Goal: Task Accomplishment & Management: Complete application form

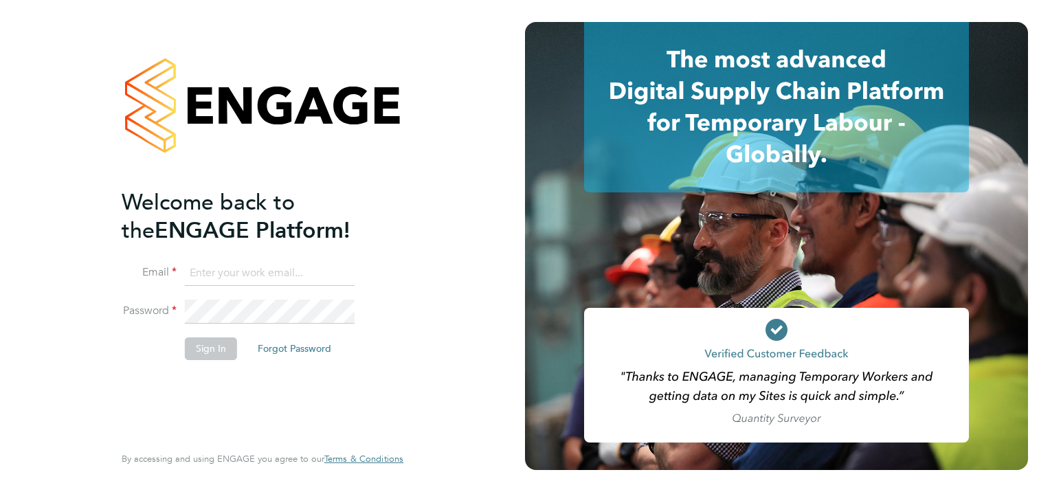
type input "[EMAIL_ADDRESS][DOMAIN_NAME]"
click at [194, 355] on button "Sign In" at bounding box center [211, 349] width 52 height 22
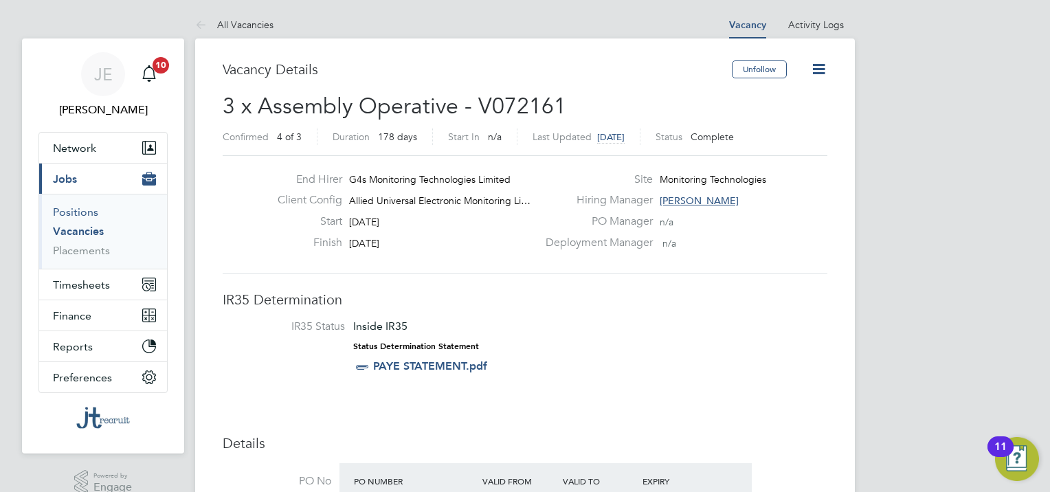
click at [82, 213] on link "Positions" at bounding box center [75, 212] width 45 height 13
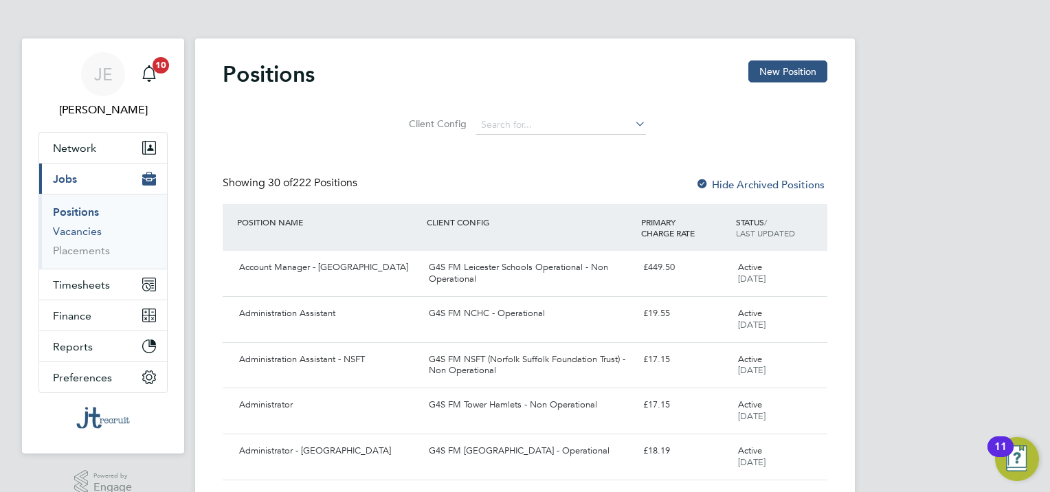
click at [97, 230] on link "Vacancies" at bounding box center [77, 231] width 49 height 13
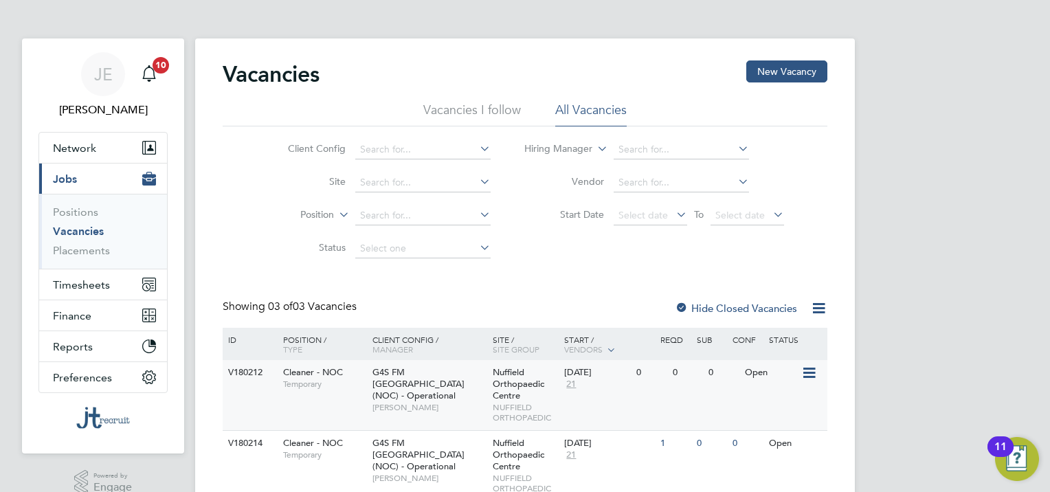
click at [450, 377] on span "G4S FM Oxford (NOC) - Operational" at bounding box center [419, 383] width 92 height 35
click at [813, 377] on icon at bounding box center [809, 373] width 14 height 16
click at [415, 380] on span "G4S FM [GEOGRAPHIC_DATA] (NOC) - Operational" at bounding box center [419, 383] width 92 height 35
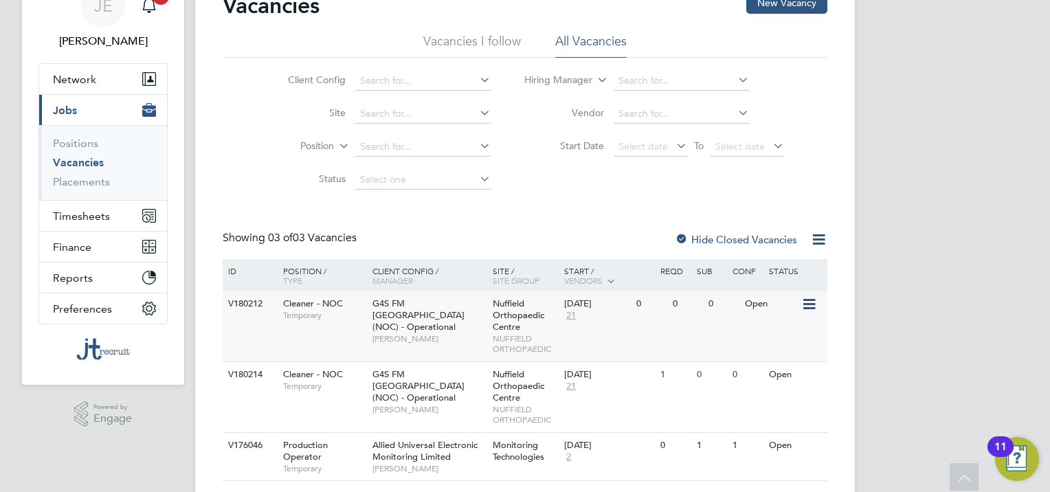
click at [331, 313] on span "Temporary" at bounding box center [324, 315] width 82 height 11
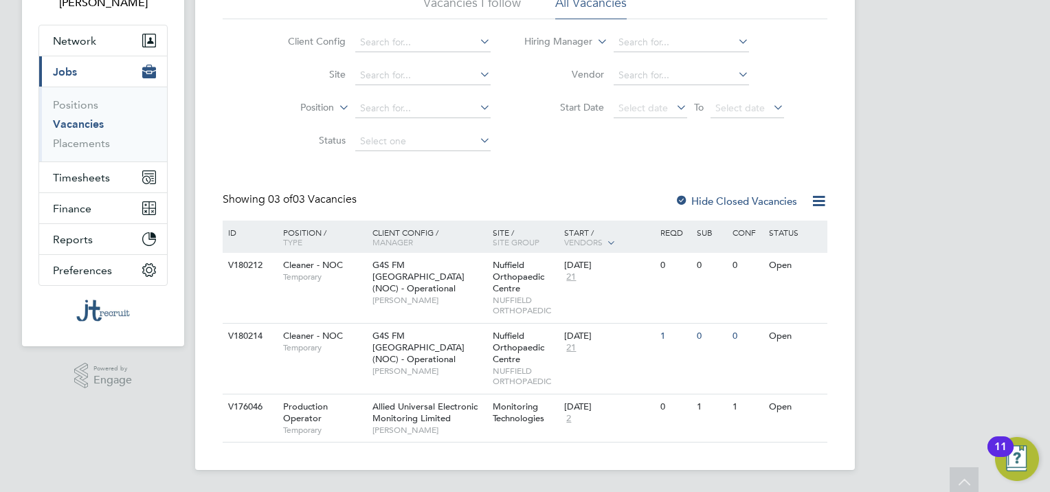
scroll to position [0, 0]
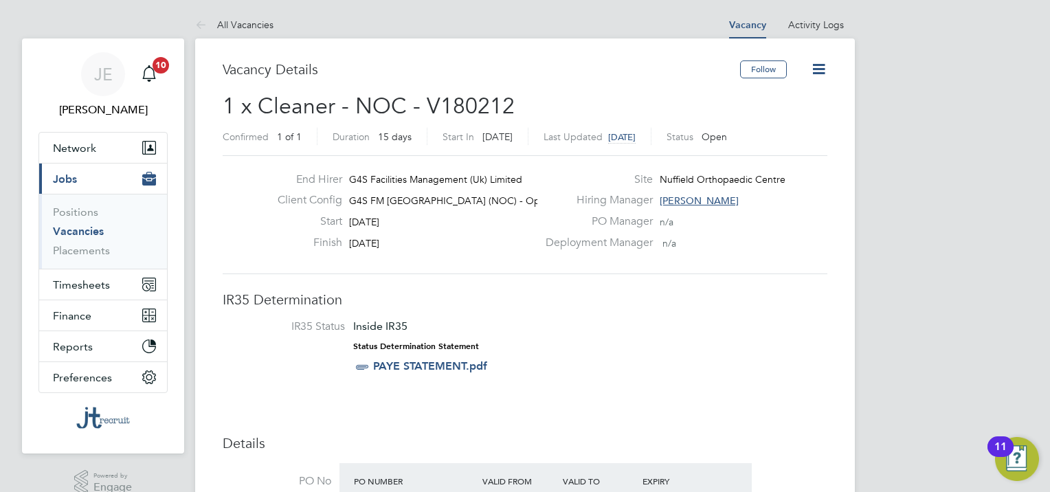
click at [816, 74] on icon at bounding box center [818, 68] width 17 height 17
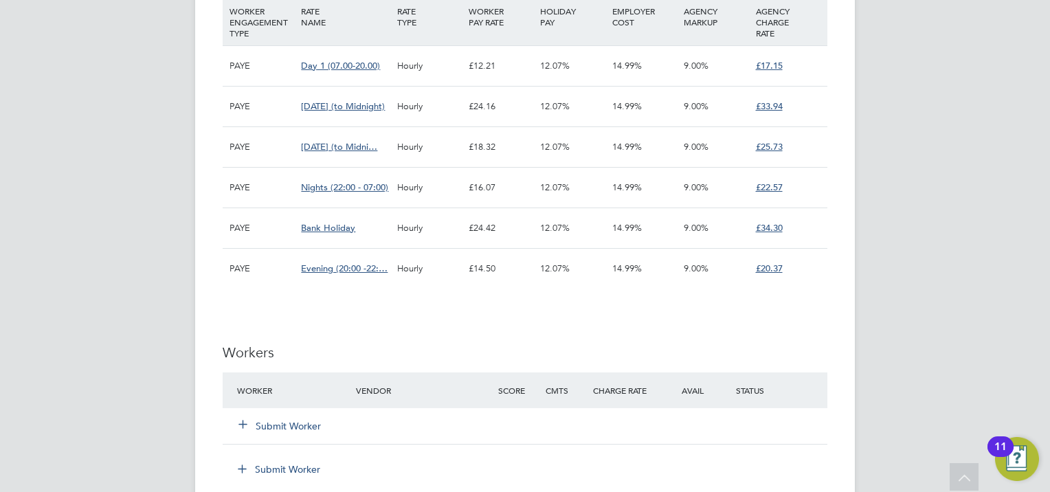
scroll to position [2200, 0]
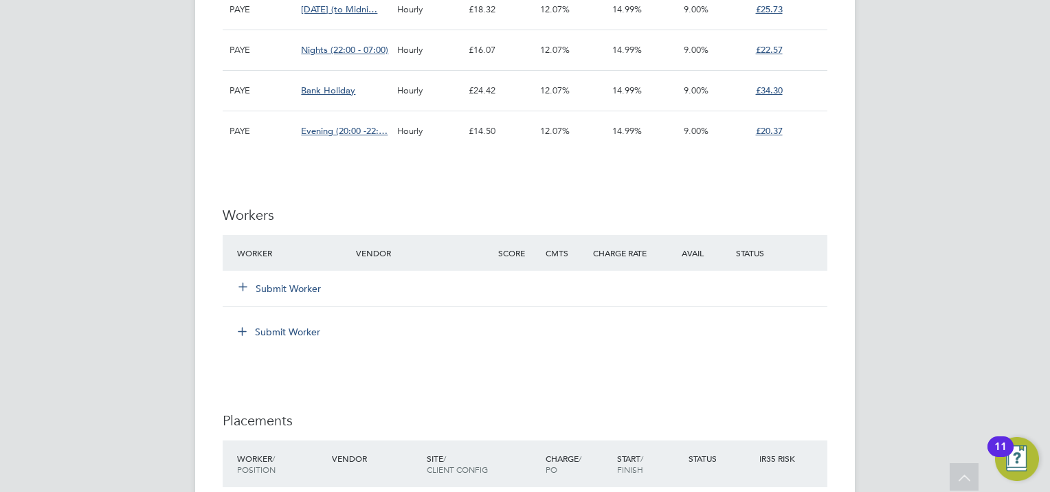
click at [279, 287] on button "Submit Worker" at bounding box center [280, 289] width 82 height 14
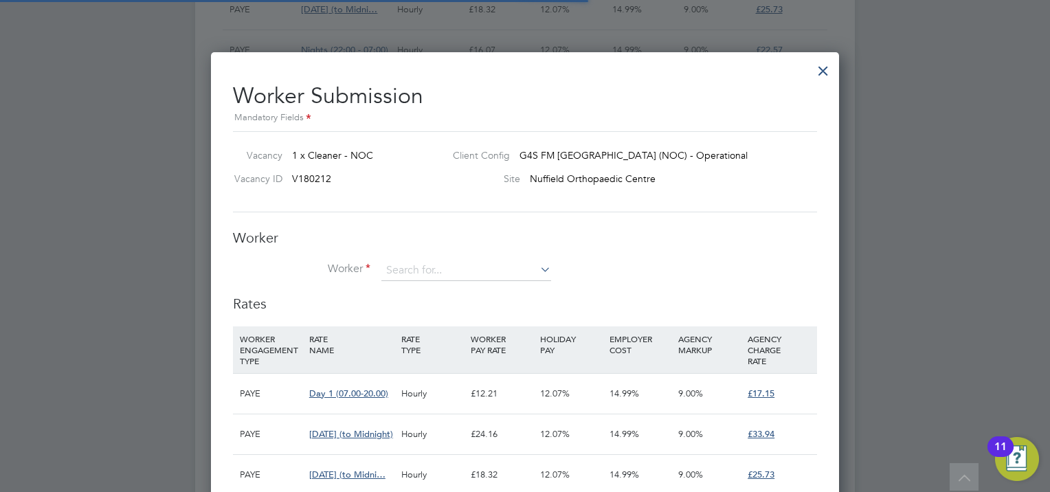
scroll to position [6, 6]
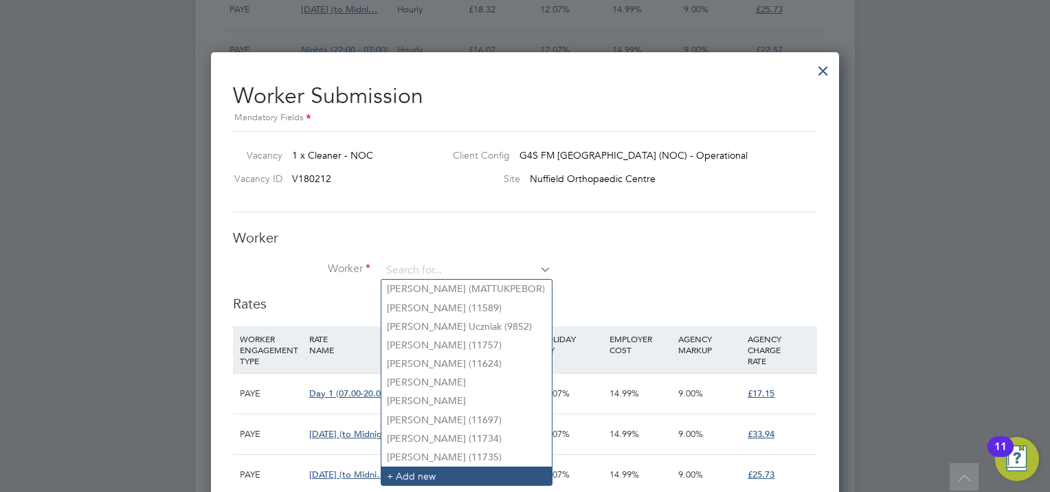
click at [410, 475] on li "+ Add new" at bounding box center [467, 476] width 170 height 19
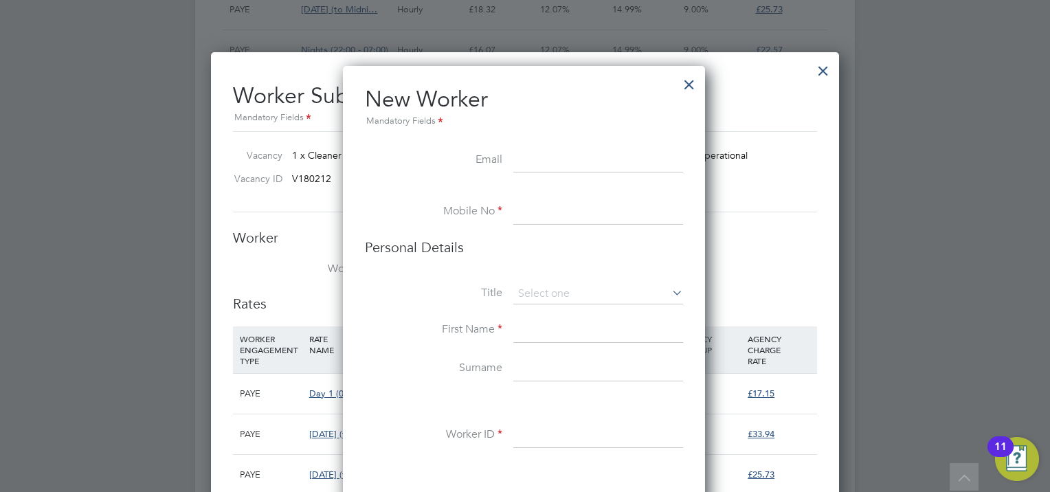
click at [548, 213] on input at bounding box center [598, 212] width 170 height 25
type input "07899337478"
click at [551, 291] on input at bounding box center [598, 294] width 170 height 21
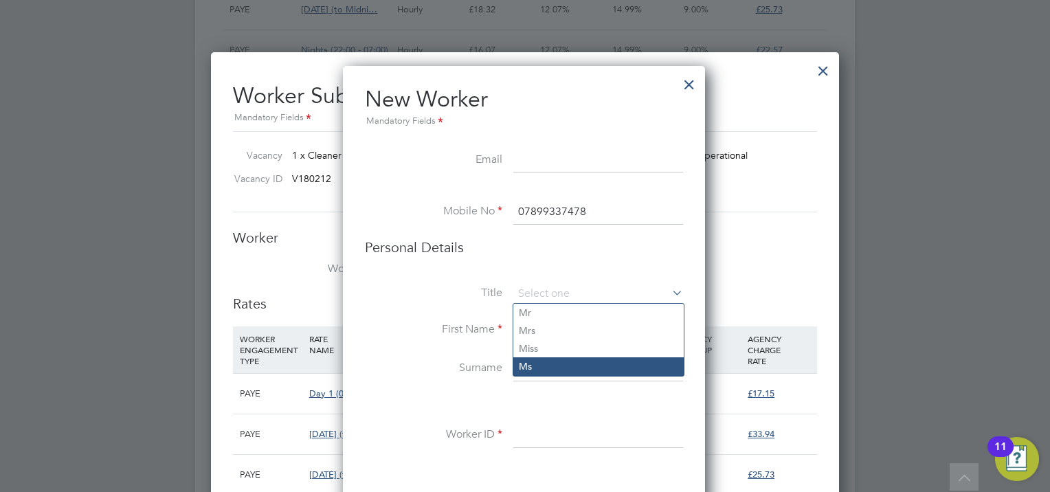
click at [555, 362] on li "Ms" at bounding box center [598, 366] width 170 height 18
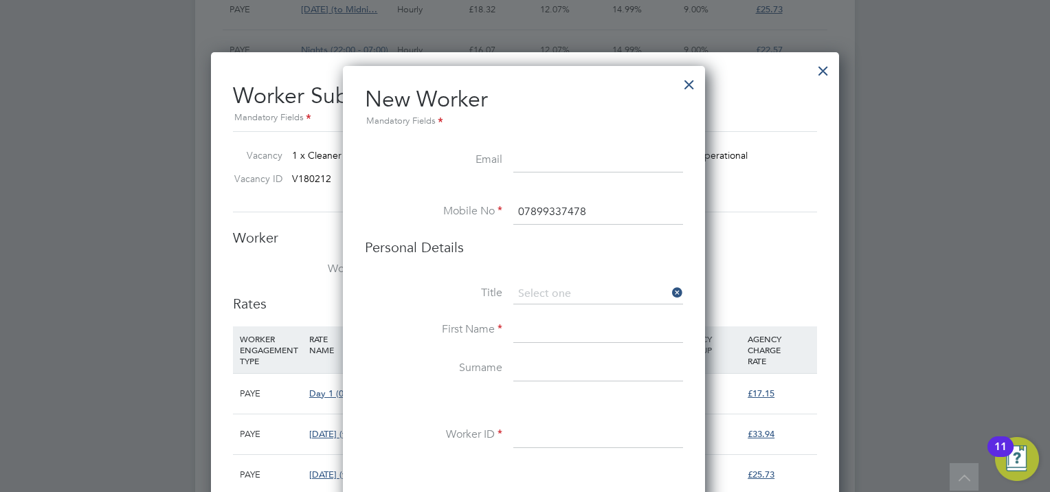
type input "Ms"
click at [550, 325] on input at bounding box center [598, 330] width 170 height 25
type input "Selcia"
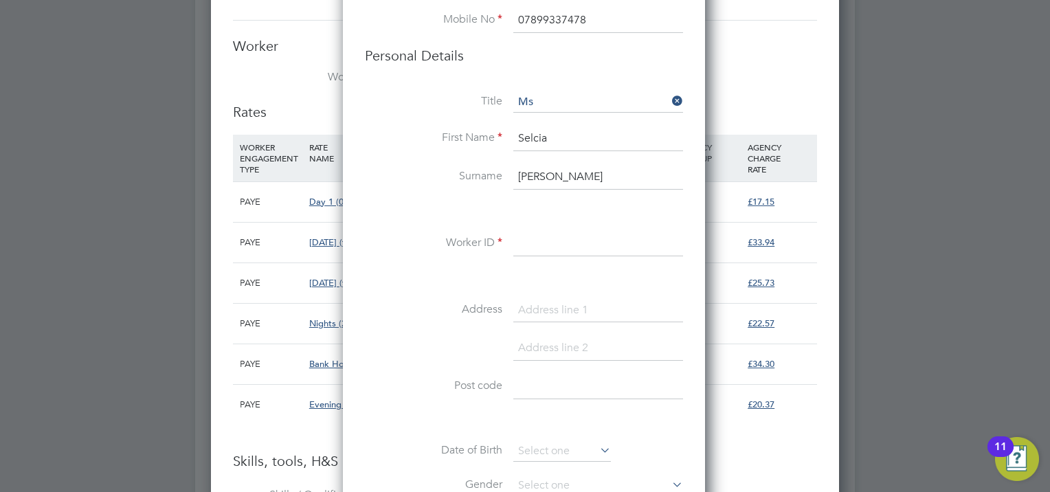
type input "Soares"
click at [548, 243] on input at bounding box center [598, 244] width 170 height 25
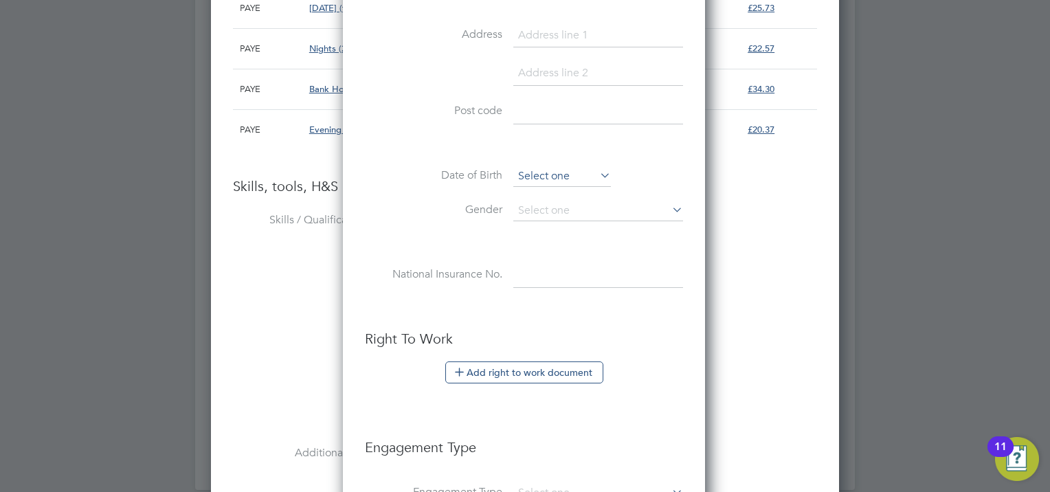
type input "SSOARES"
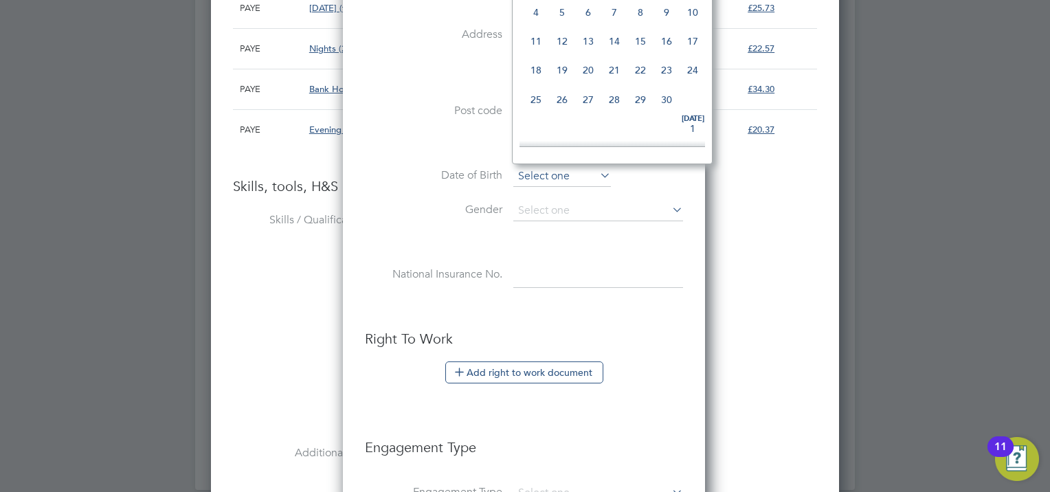
click at [541, 173] on input at bounding box center [562, 176] width 98 height 21
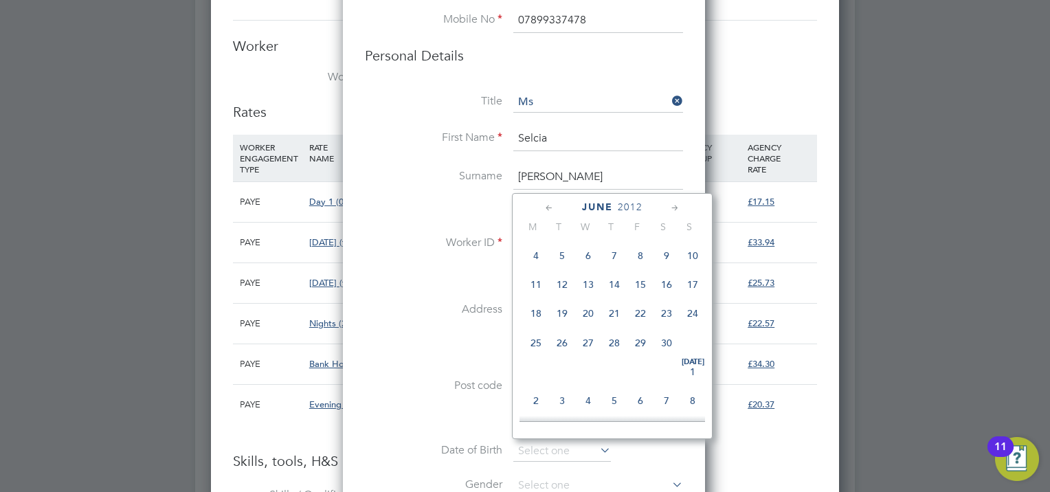
click at [628, 205] on span "2012" at bounding box center [630, 207] width 25 height 12
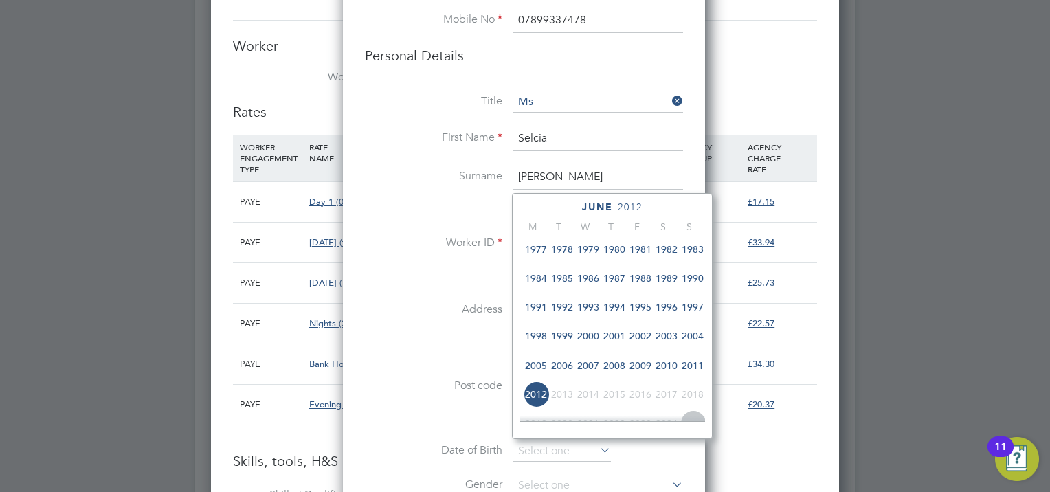
click at [670, 285] on span "1989" at bounding box center [667, 278] width 26 height 26
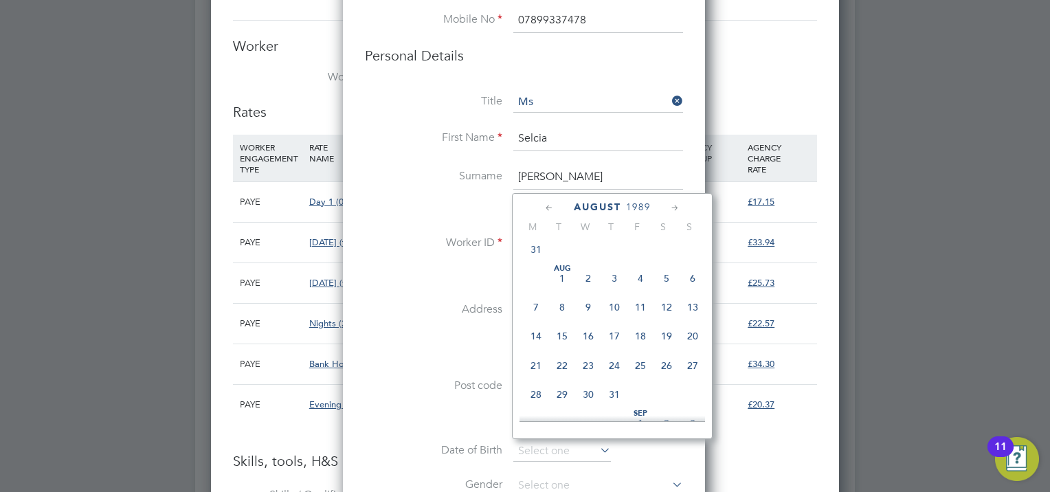
click at [672, 208] on icon at bounding box center [675, 208] width 13 height 15
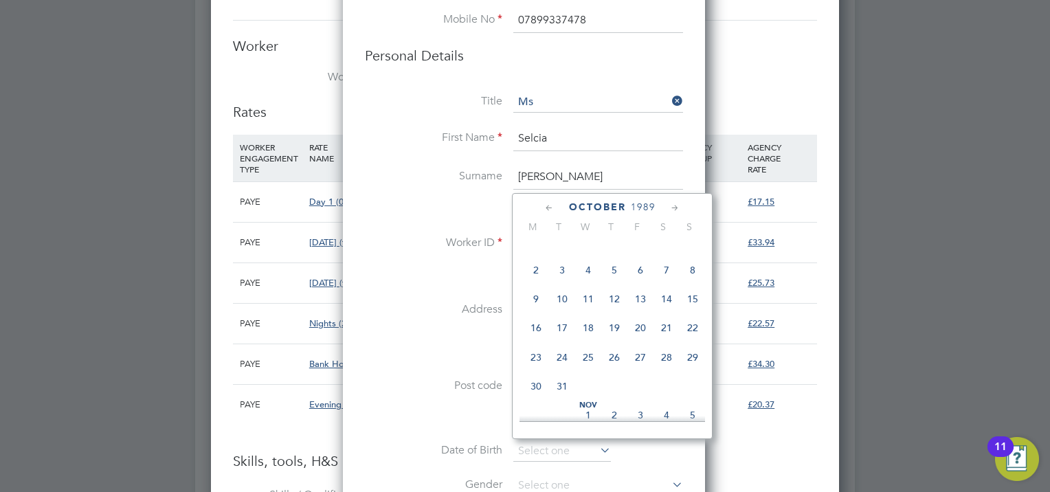
click at [672, 208] on icon at bounding box center [675, 208] width 13 height 15
click at [689, 303] on span "17" at bounding box center [693, 290] width 26 height 26
type input "17 Dec 1989"
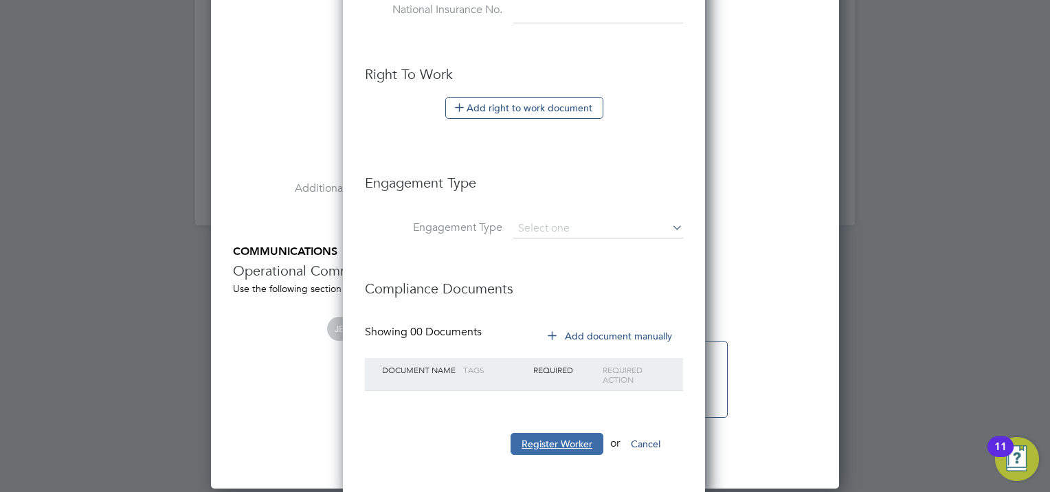
click at [550, 434] on button "Register Worker" at bounding box center [557, 444] width 93 height 22
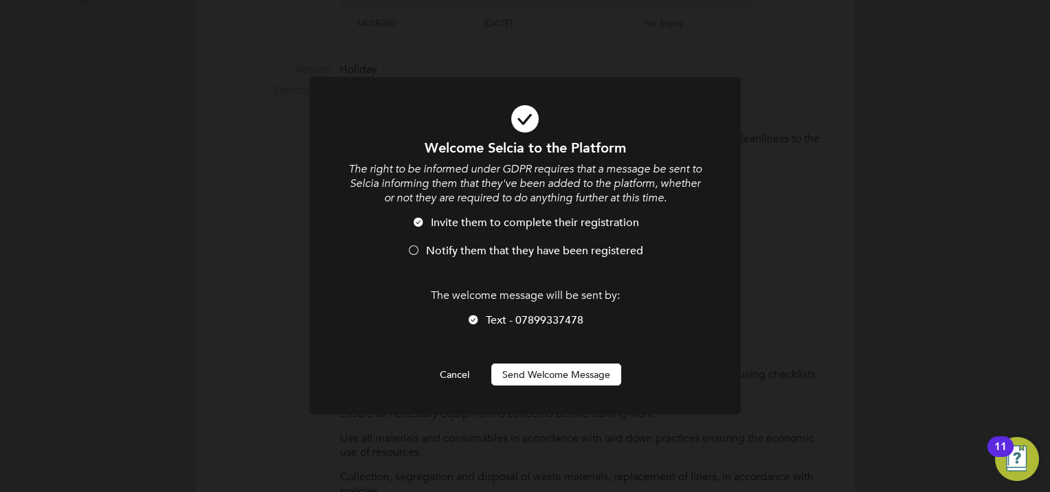
scroll to position [1158, 364]
click at [536, 376] on button "Send Welcome Message" at bounding box center [556, 375] width 130 height 22
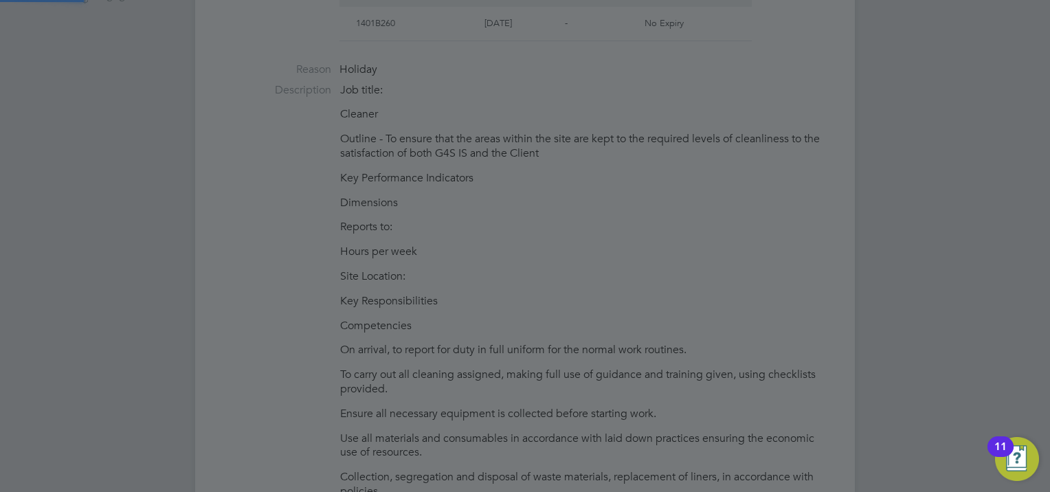
type input "Selcia Soares (SSOARES)"
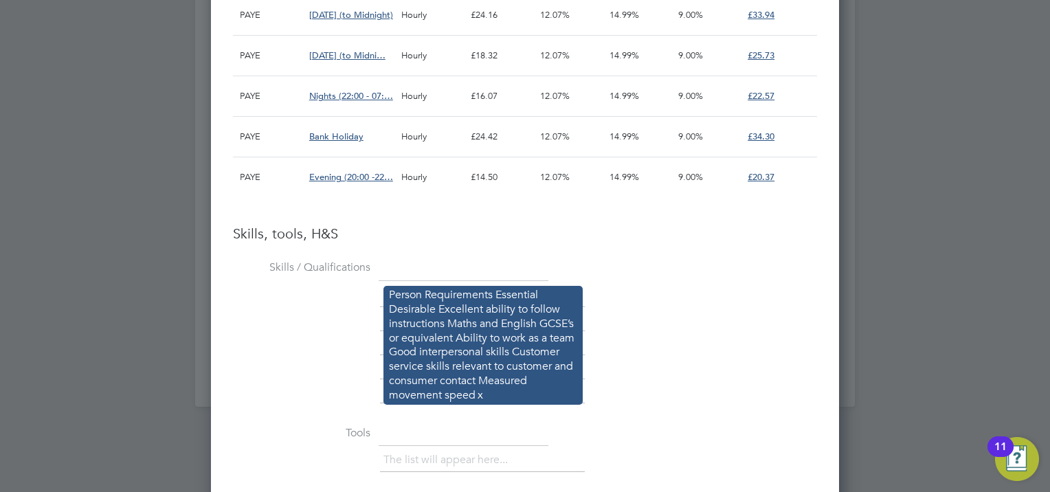
scroll to position [2818, 0]
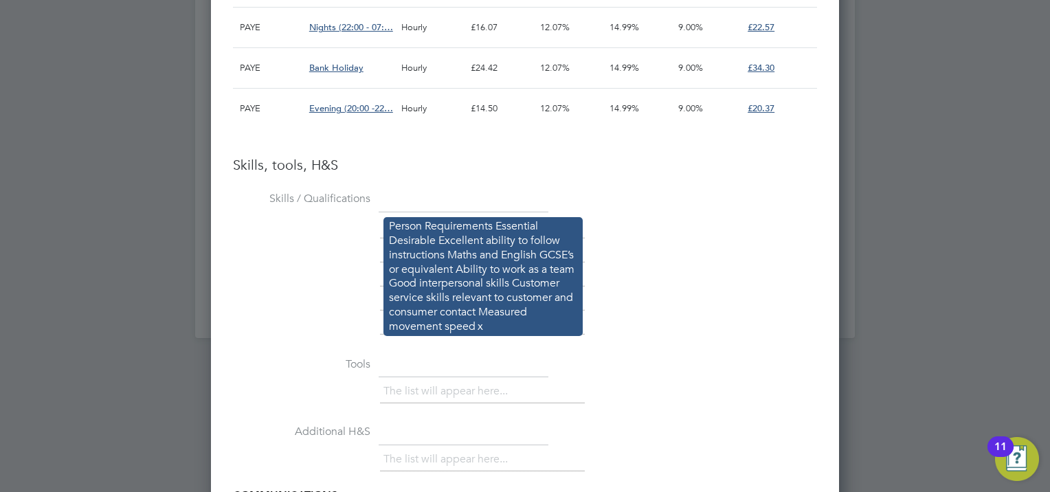
click at [419, 217] on li "Person Requirements Essential Desirable Excellent ability to follow instruction…" at bounding box center [483, 276] width 199 height 118
click at [423, 233] on li "Person Requirements Essential Desirable Excellent ability to follow instruction…" at bounding box center [483, 276] width 199 height 118
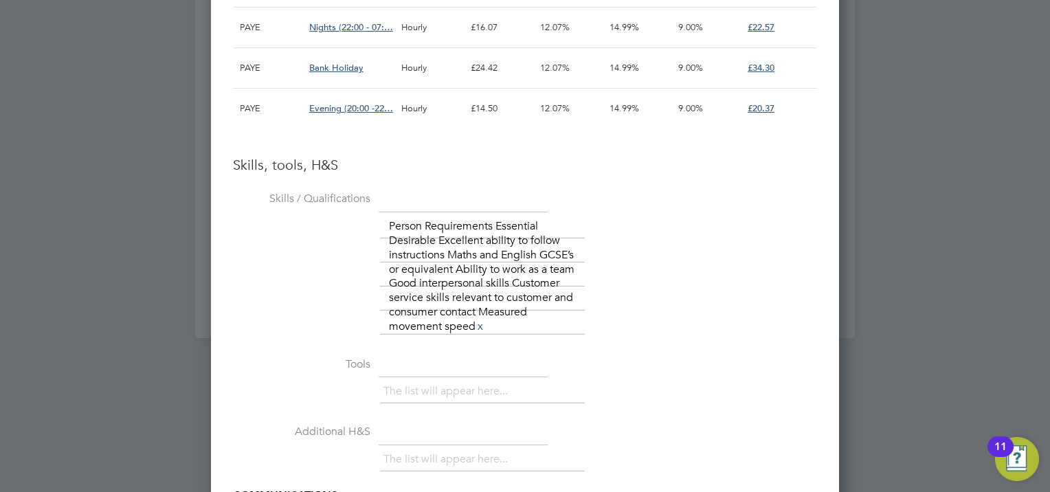
scroll to position [2887, 0]
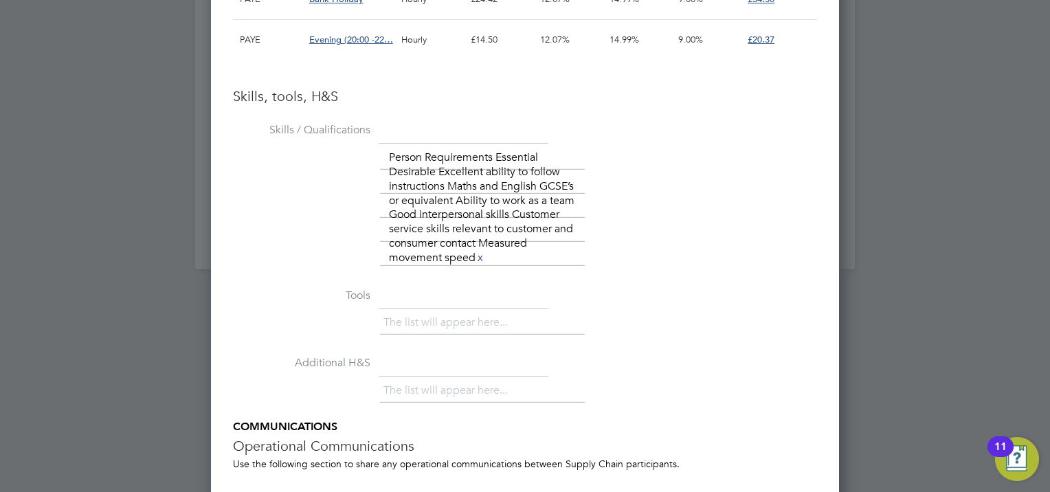
click at [485, 260] on link "x" at bounding box center [481, 258] width 10 height 18
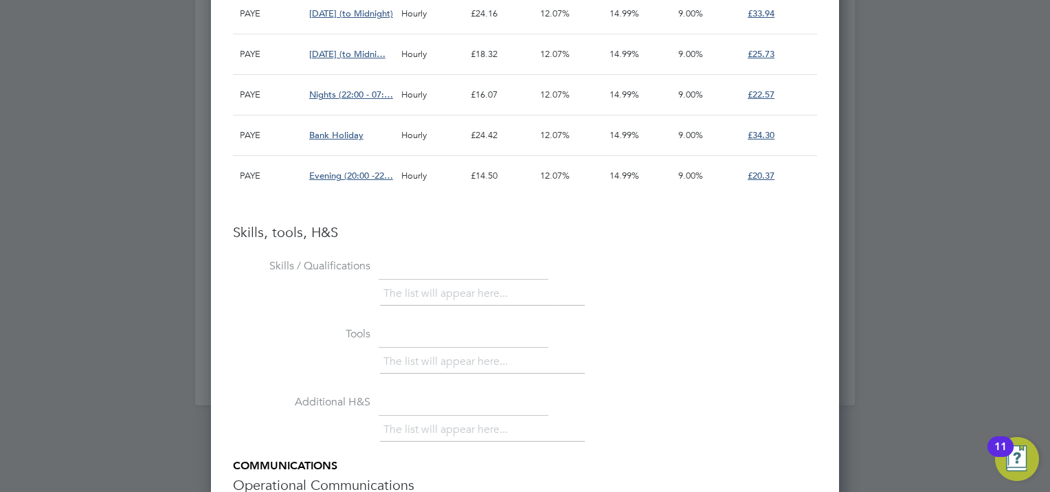
scroll to position [2957, 0]
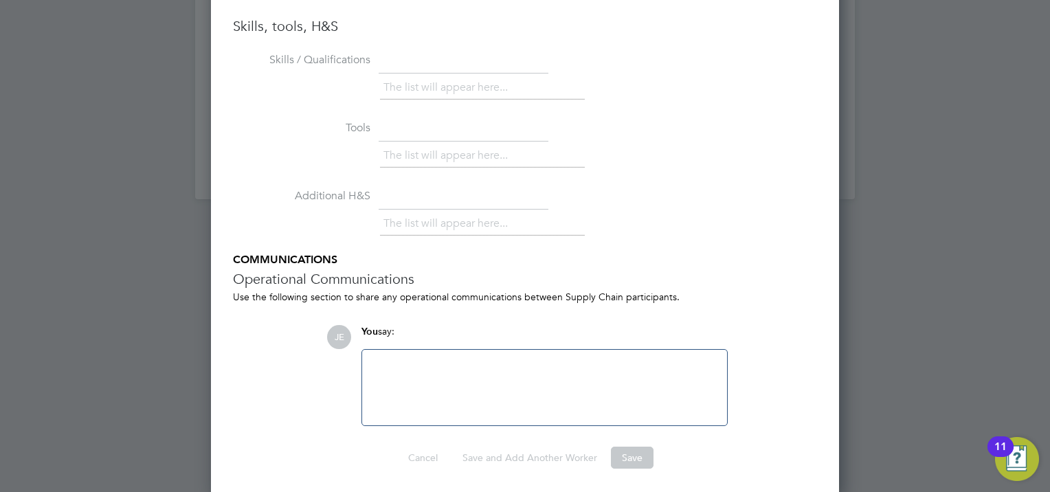
click at [598, 381] on div at bounding box center [545, 387] width 349 height 59
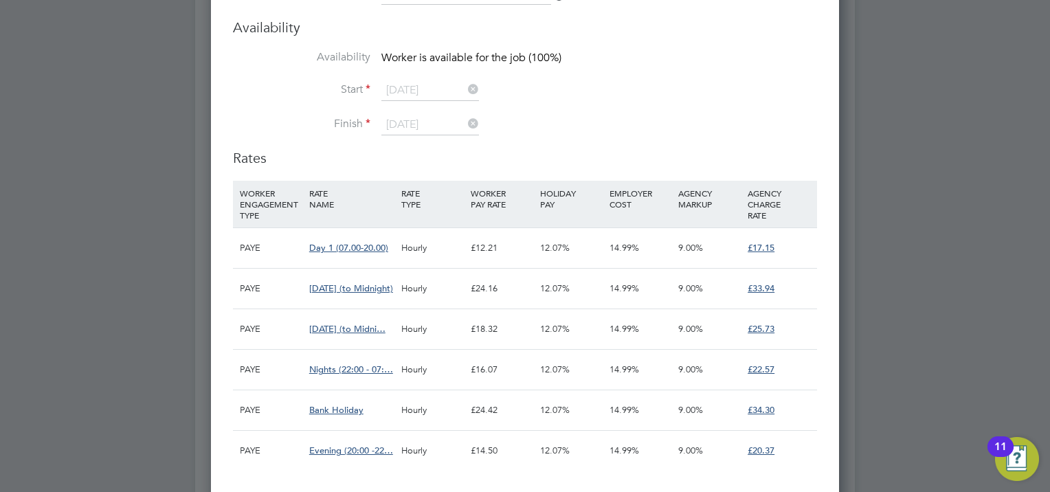
scroll to position [2820, 0]
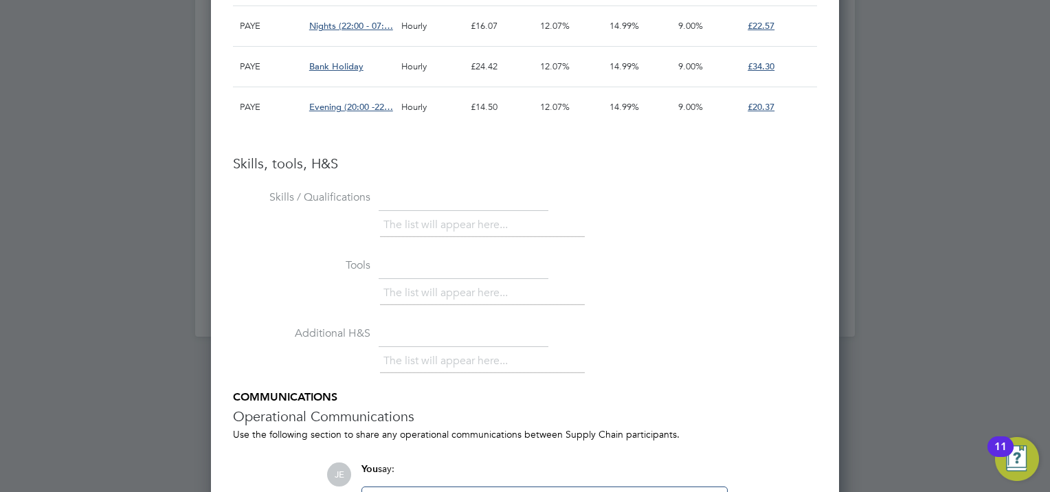
click at [410, 218] on li "The list will appear here..." at bounding box center [449, 225] width 130 height 19
click at [401, 216] on li "The list will appear here..." at bounding box center [449, 225] width 130 height 19
drag, startPoint x: 403, startPoint y: 222, endPoint x: 411, endPoint y: 280, distance: 59.0
click at [404, 222] on li "The list will appear here..." at bounding box center [449, 225] width 130 height 19
click at [411, 284] on li "The list will appear here..." at bounding box center [449, 293] width 130 height 19
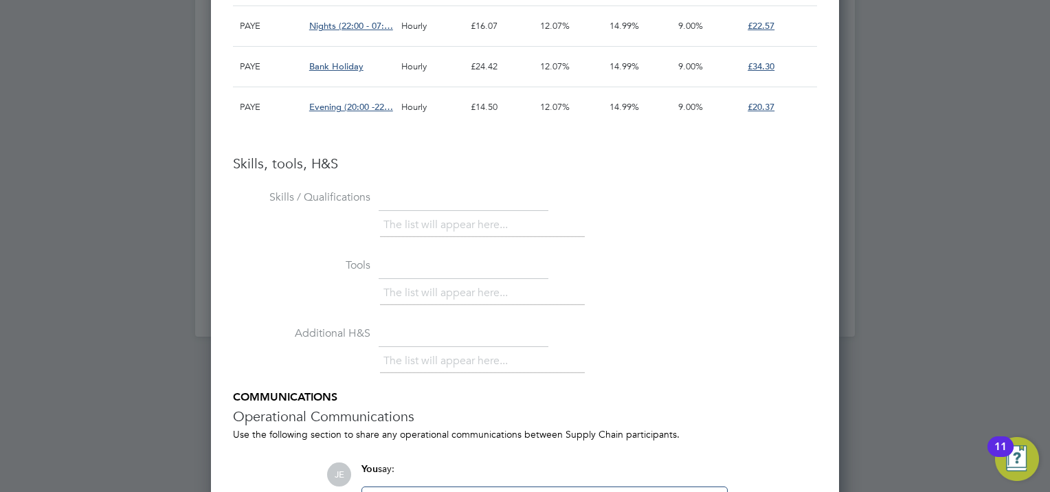
click at [418, 291] on li "The list will appear here..." at bounding box center [449, 293] width 130 height 19
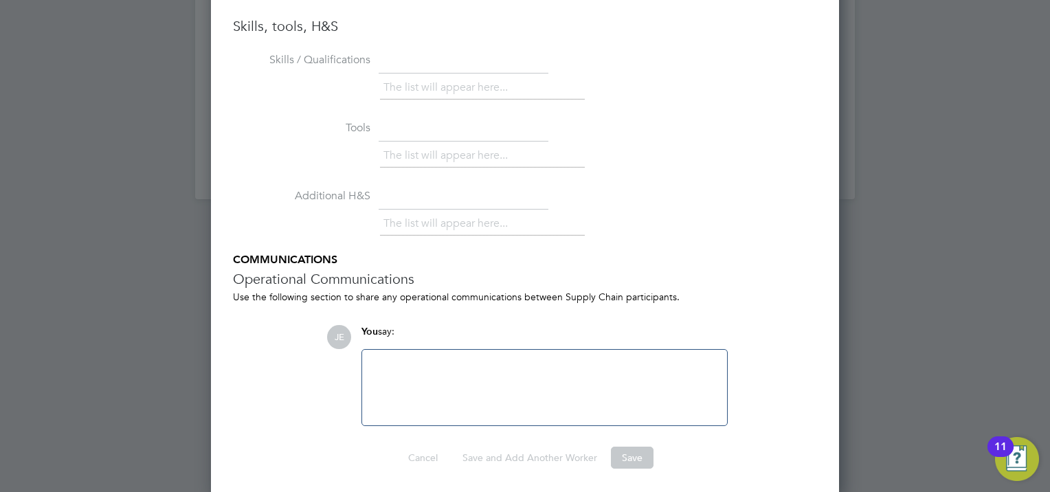
click at [434, 311] on ul "Skills / Qualifications The list will appear here... Tools The list will appear…" at bounding box center [525, 237] width 584 height 377
click at [424, 397] on div at bounding box center [545, 387] width 349 height 59
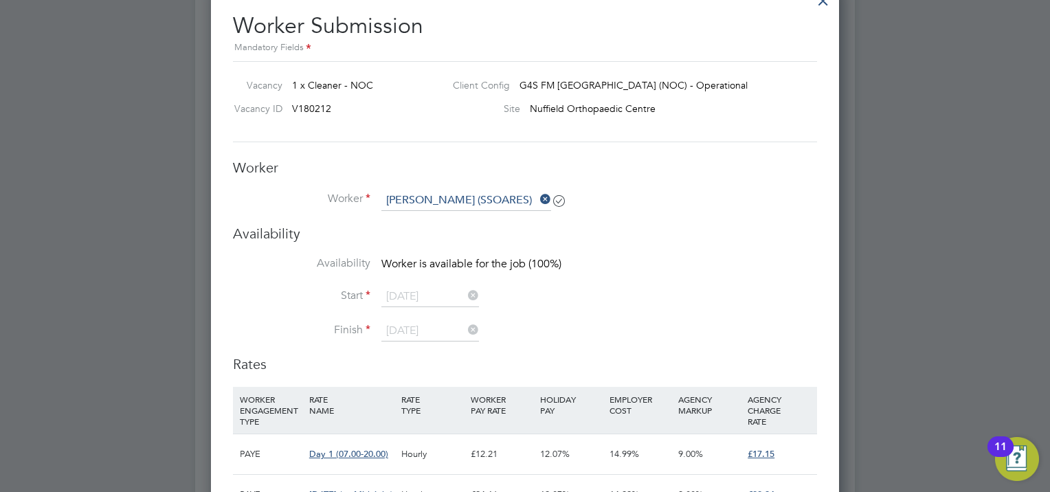
scroll to position [2132, 0]
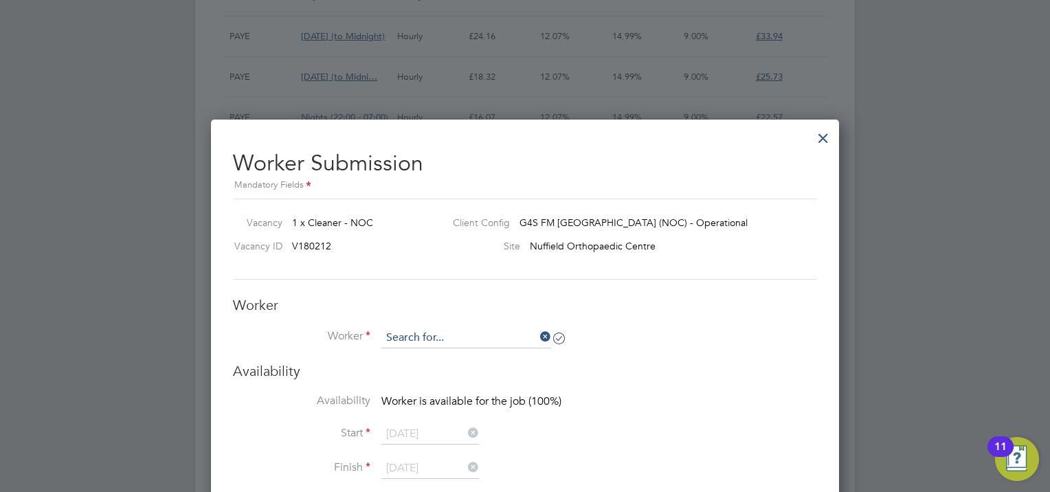
click at [490, 334] on input at bounding box center [467, 338] width 170 height 21
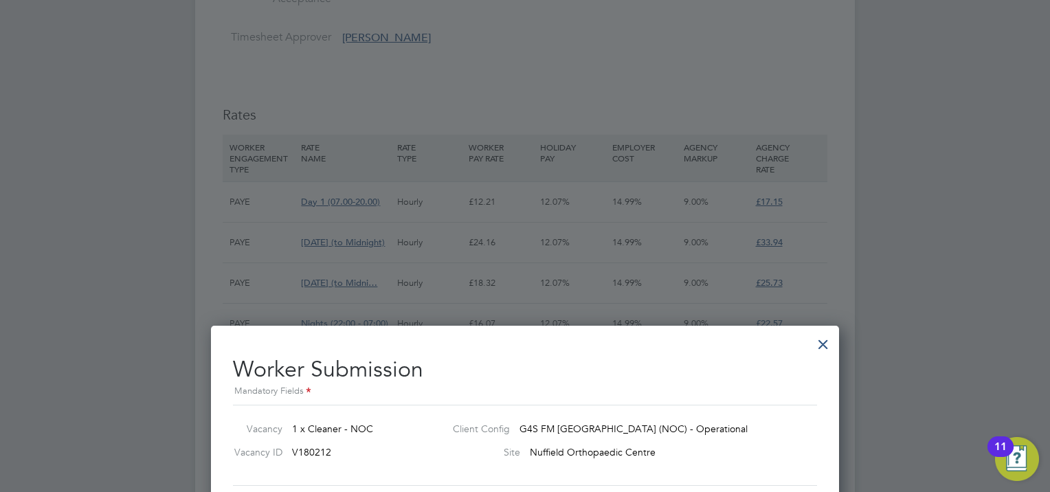
scroll to position [2339, 0]
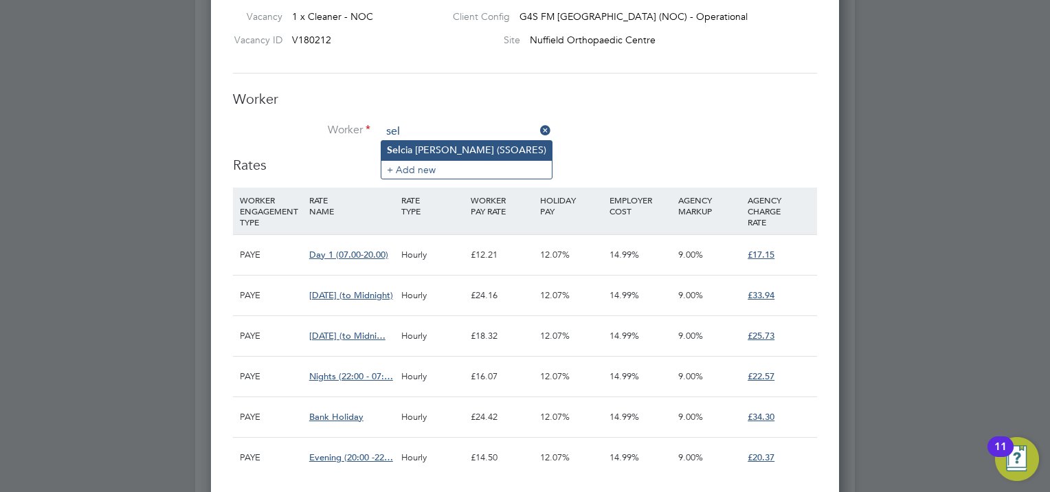
click at [438, 149] on li "Sel cia Soares (SSOARES)" at bounding box center [467, 150] width 170 height 19
type input "Selcia Soares (SSOARES)"
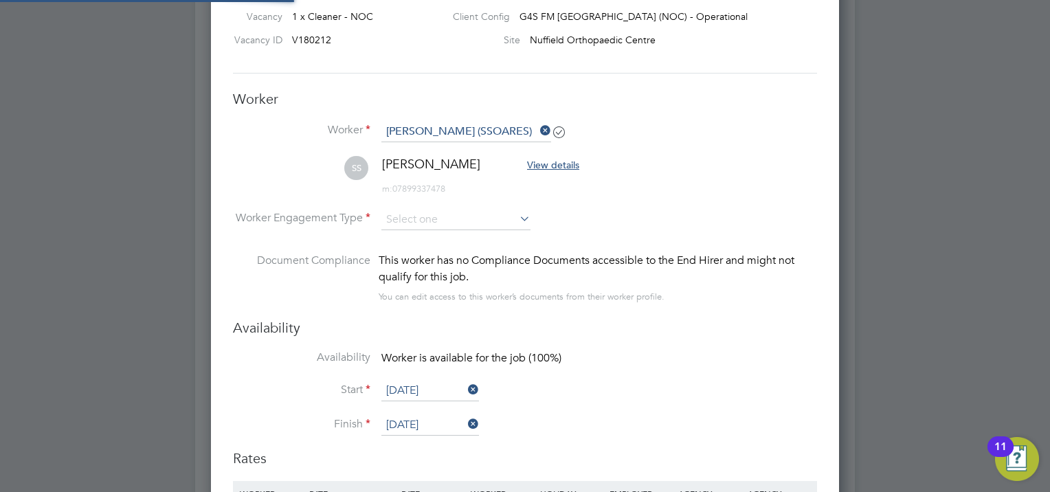
scroll to position [1360, 629]
click at [644, 212] on li "Worker Engagement Type" at bounding box center [525, 231] width 584 height 43
click at [528, 224] on input at bounding box center [456, 220] width 149 height 21
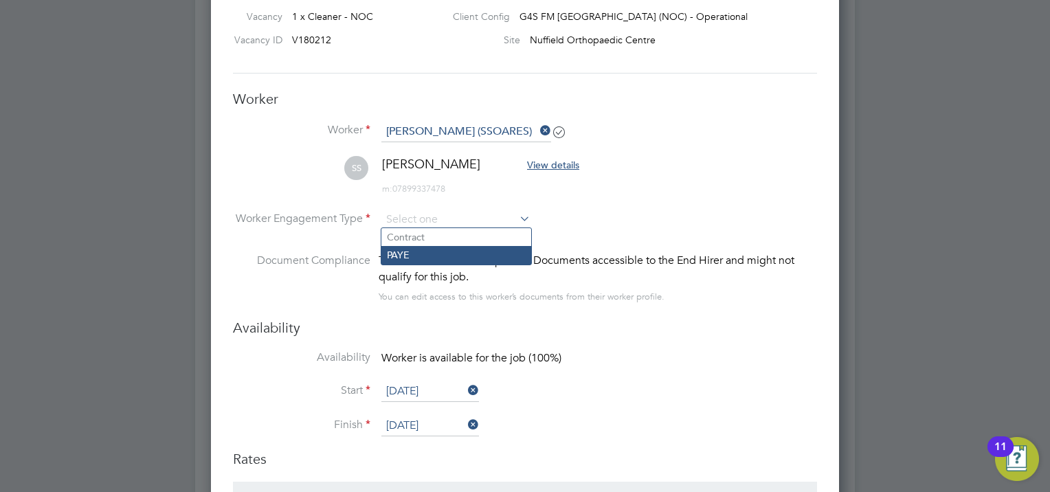
click at [479, 251] on li "PAYE" at bounding box center [457, 255] width 150 height 18
type input "PAYE"
click at [639, 352] on li "Availability Worker is available for the job (100%)" at bounding box center [525, 366] width 584 height 31
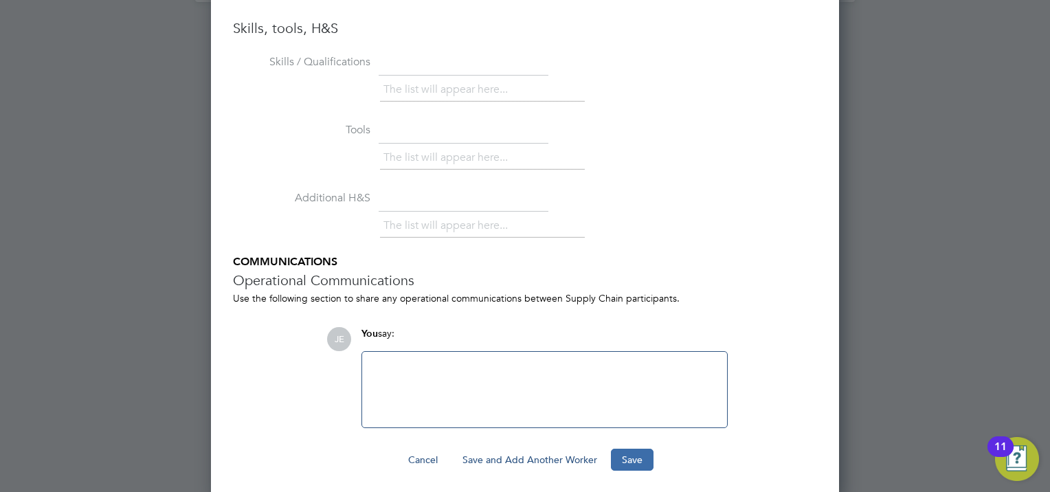
click at [632, 449] on button "Save" at bounding box center [632, 460] width 43 height 22
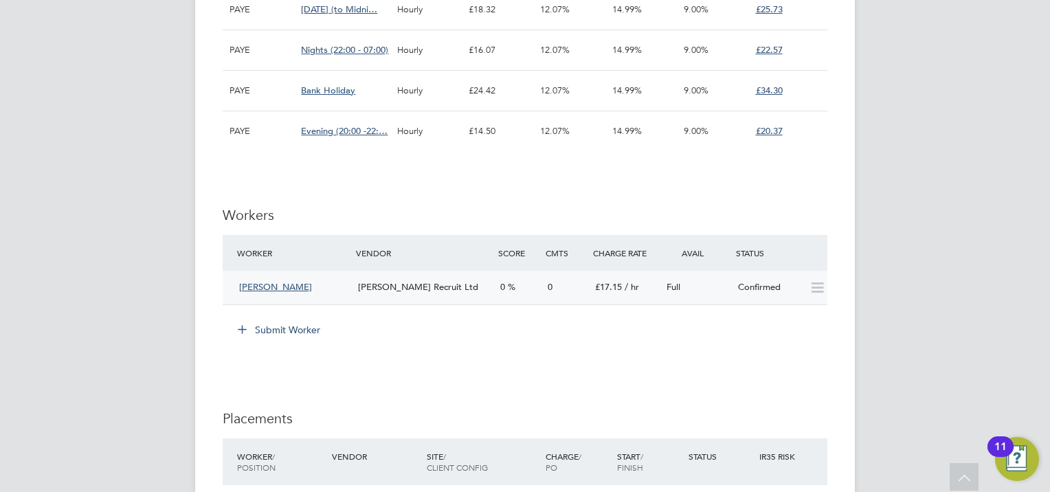
click at [821, 289] on icon at bounding box center [817, 288] width 17 height 11
click at [792, 285] on div "Confirmed" at bounding box center [768, 287] width 71 height 23
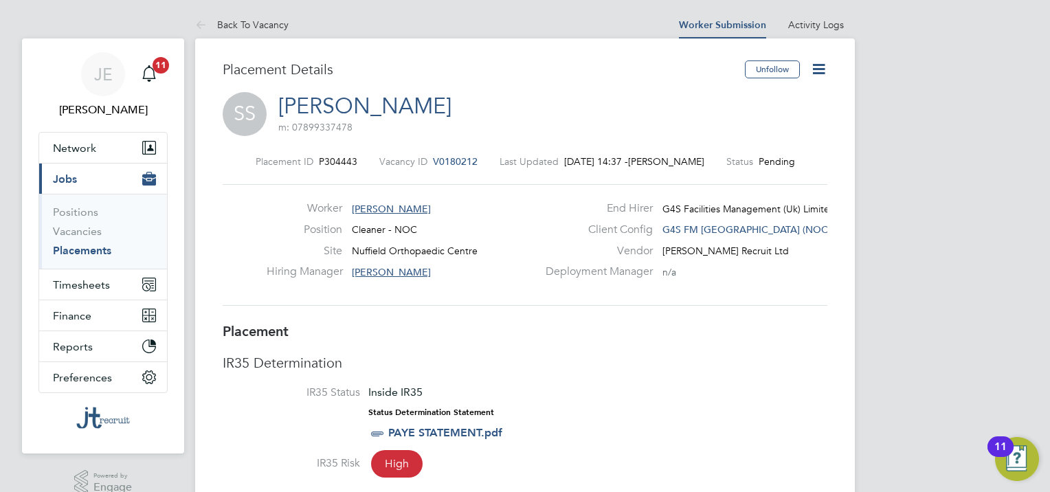
click at [815, 69] on icon at bounding box center [818, 68] width 17 height 17
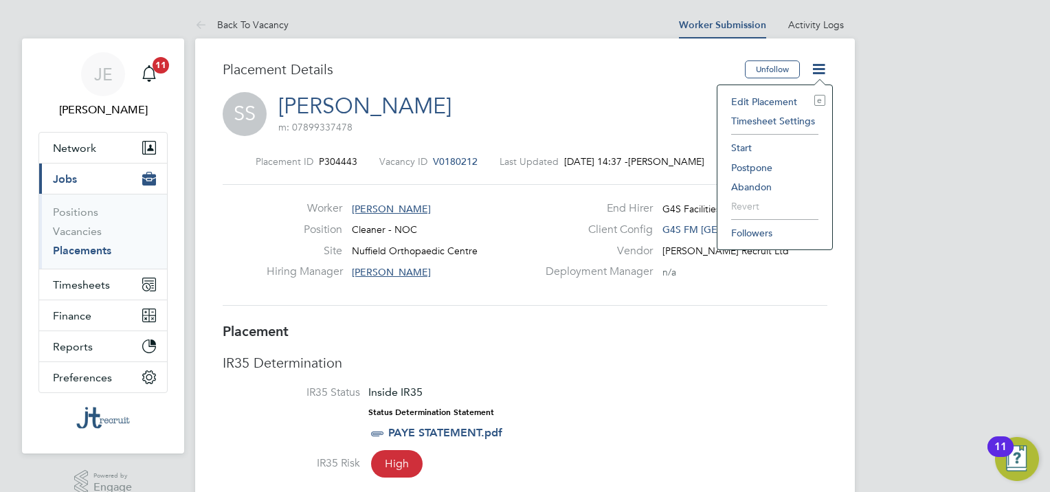
click at [745, 409] on li "IR35 Status Inside IR35 Status Determination Statement PAYE STATEMENT.pdf" at bounding box center [525, 421] width 605 height 70
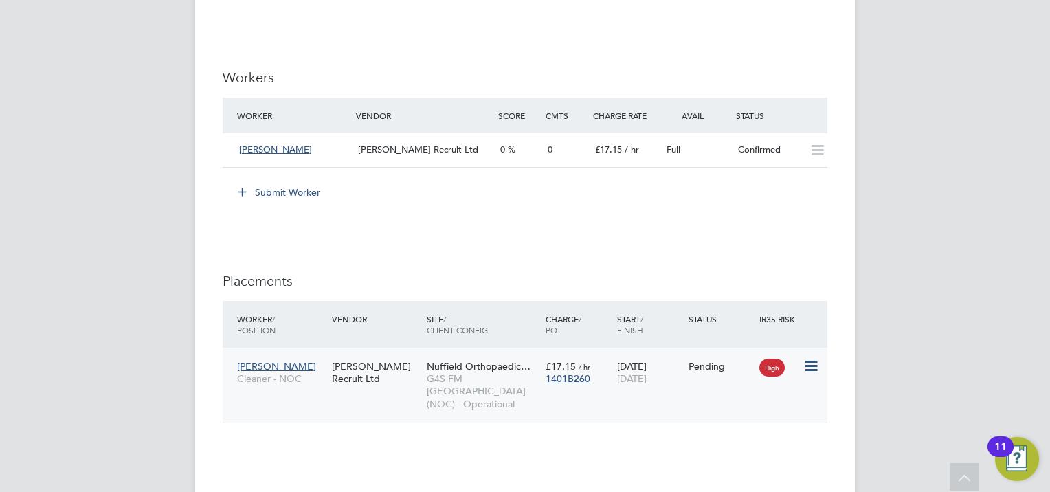
click at [285, 360] on span "[PERSON_NAME]" at bounding box center [276, 366] width 79 height 12
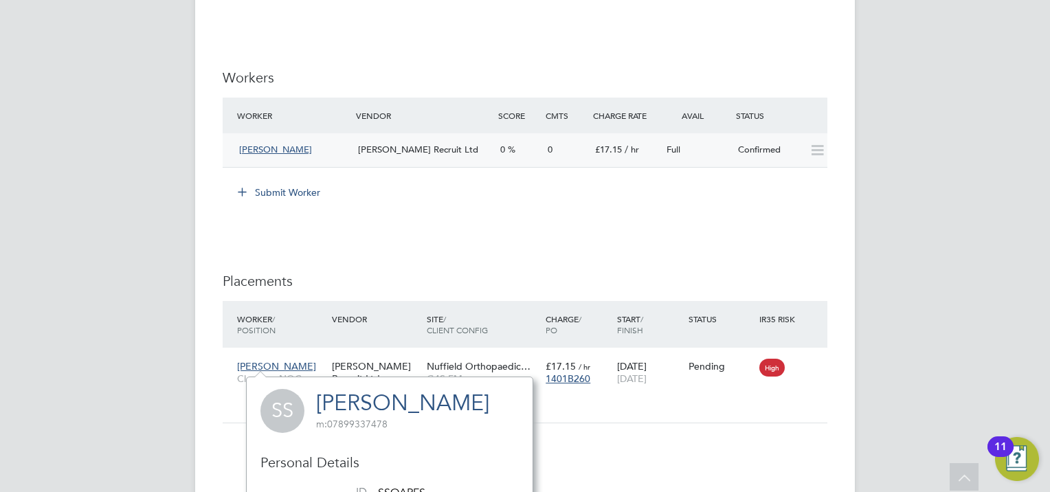
click at [272, 144] on span "[PERSON_NAME]" at bounding box center [275, 150] width 73 height 12
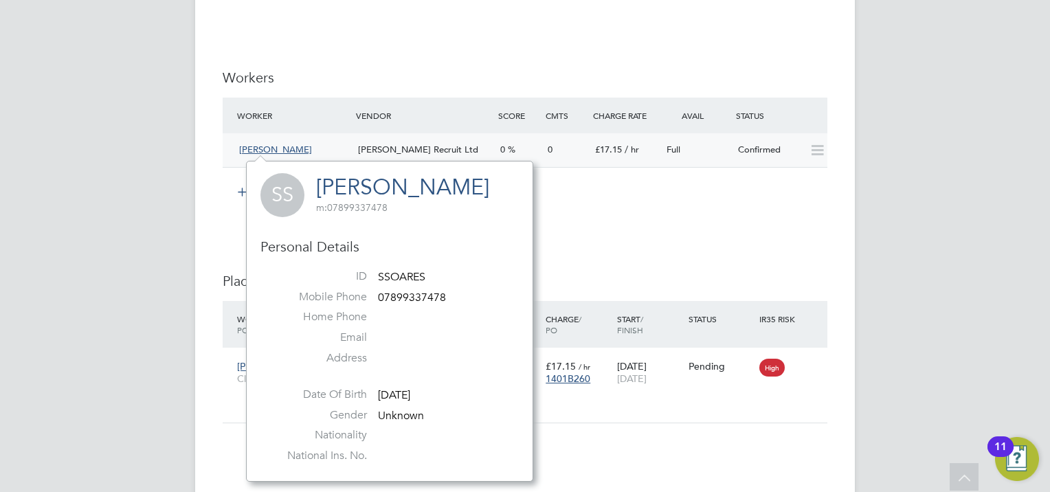
click at [817, 154] on icon at bounding box center [817, 150] width 17 height 11
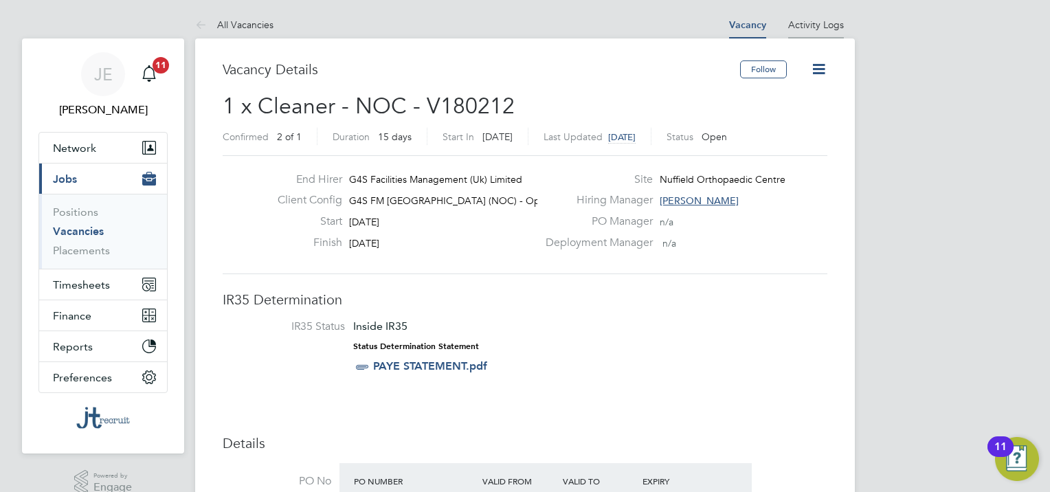
click at [798, 22] on link "Activity Logs" at bounding box center [816, 25] width 56 height 12
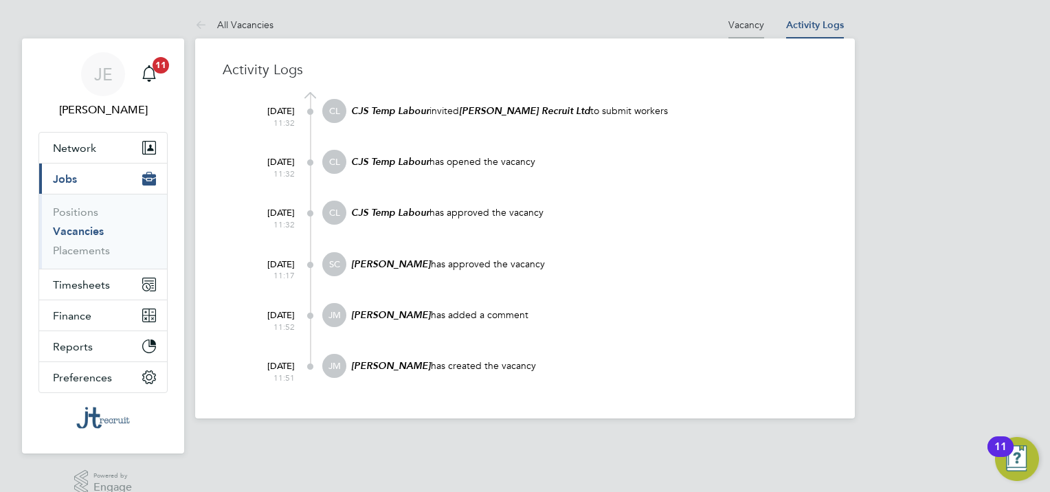
click at [748, 16] on li "Vacancy" at bounding box center [747, 24] width 36 height 27
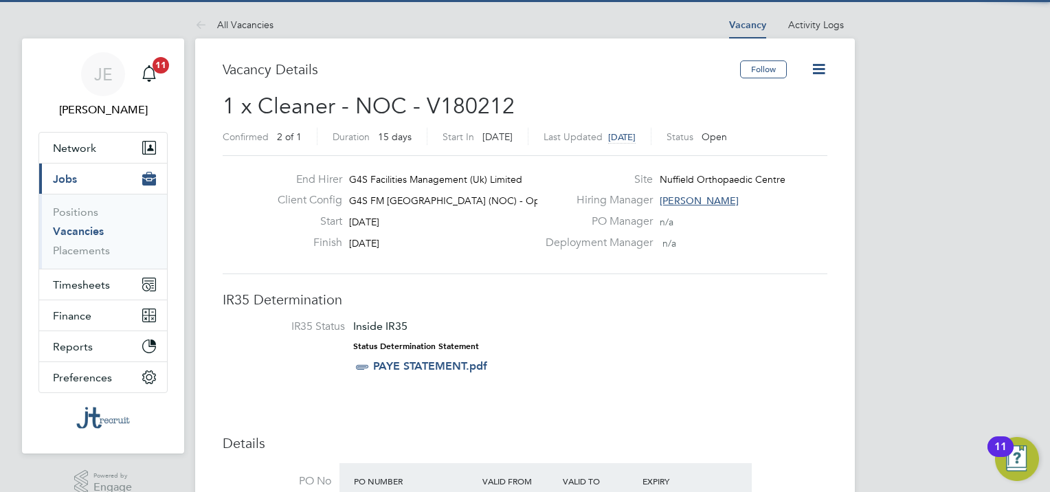
click at [819, 66] on icon at bounding box center [818, 68] width 17 height 17
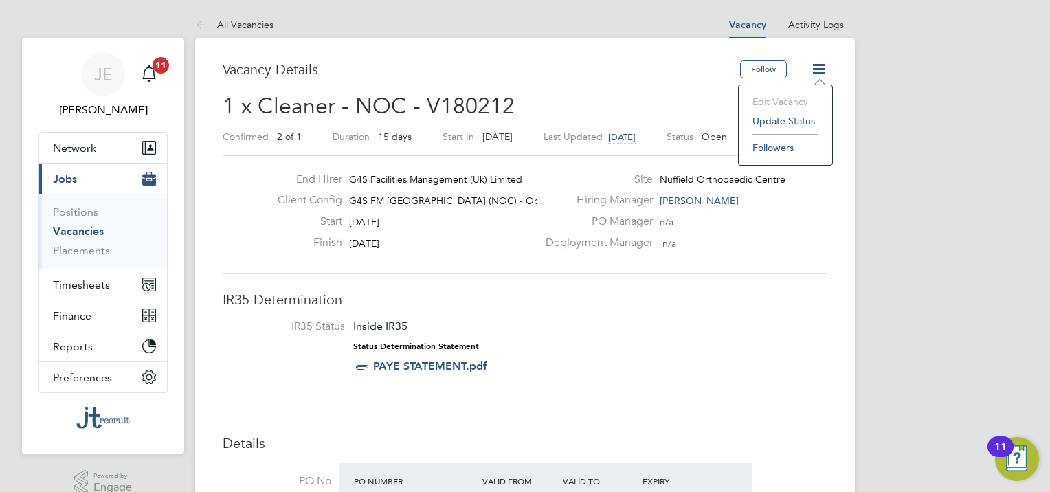
click at [775, 320] on li "IR35 Status Inside IR35 Status Determination Statement PAYE STATEMENT.pdf" at bounding box center [524, 350] width 577 height 60
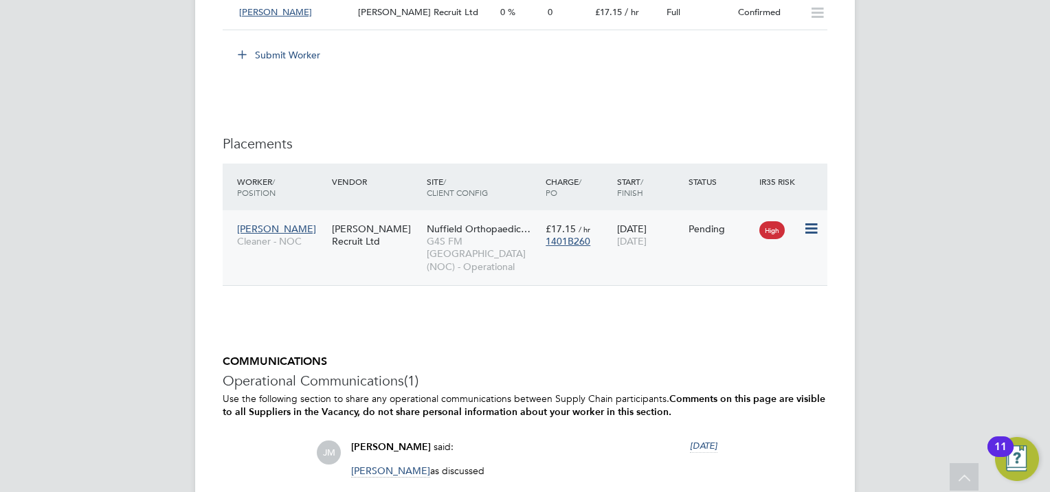
click at [767, 231] on span "High" at bounding box center [772, 230] width 25 height 18
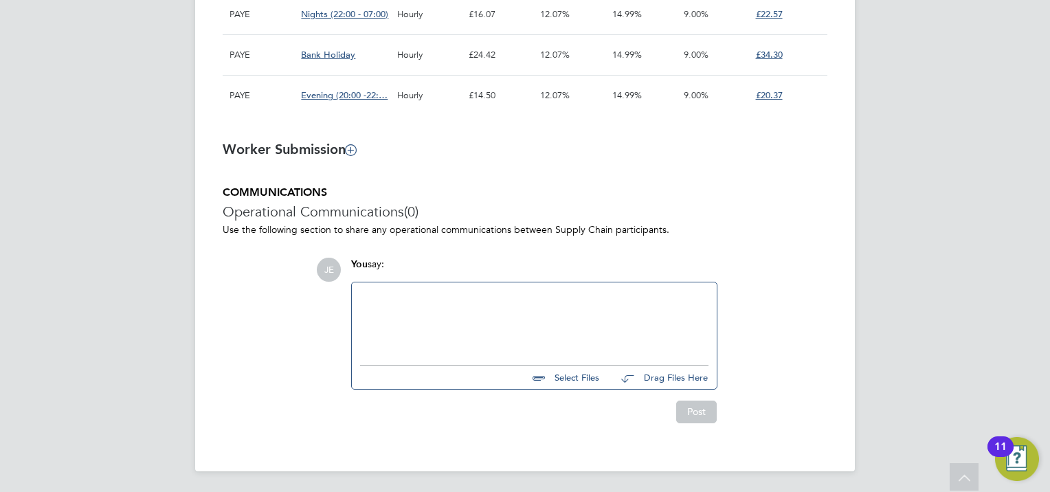
click at [555, 379] on input "file" at bounding box center [605, 375] width 206 height 19
type input "C:\fakepath\SS CV.doc"
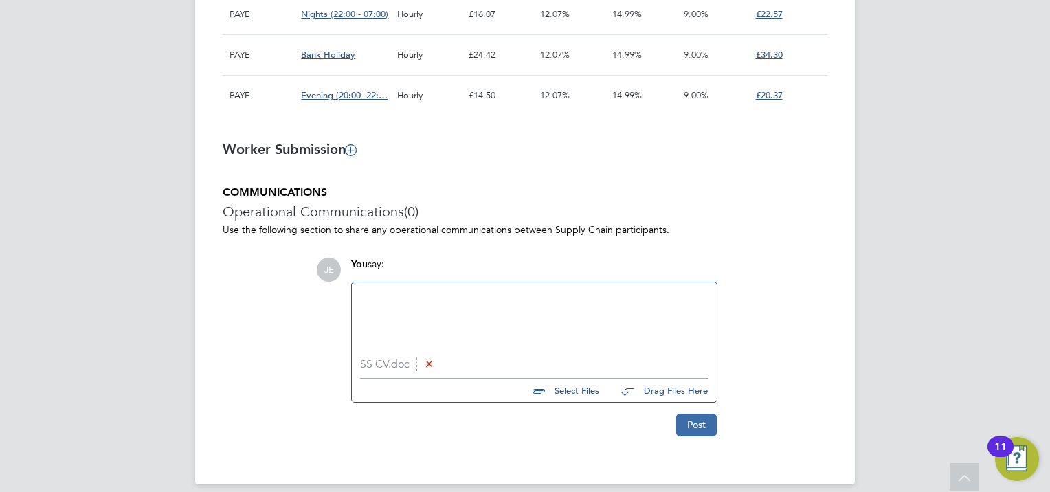
click at [700, 426] on button "Post" at bounding box center [696, 425] width 41 height 22
